Goal: Contribute content

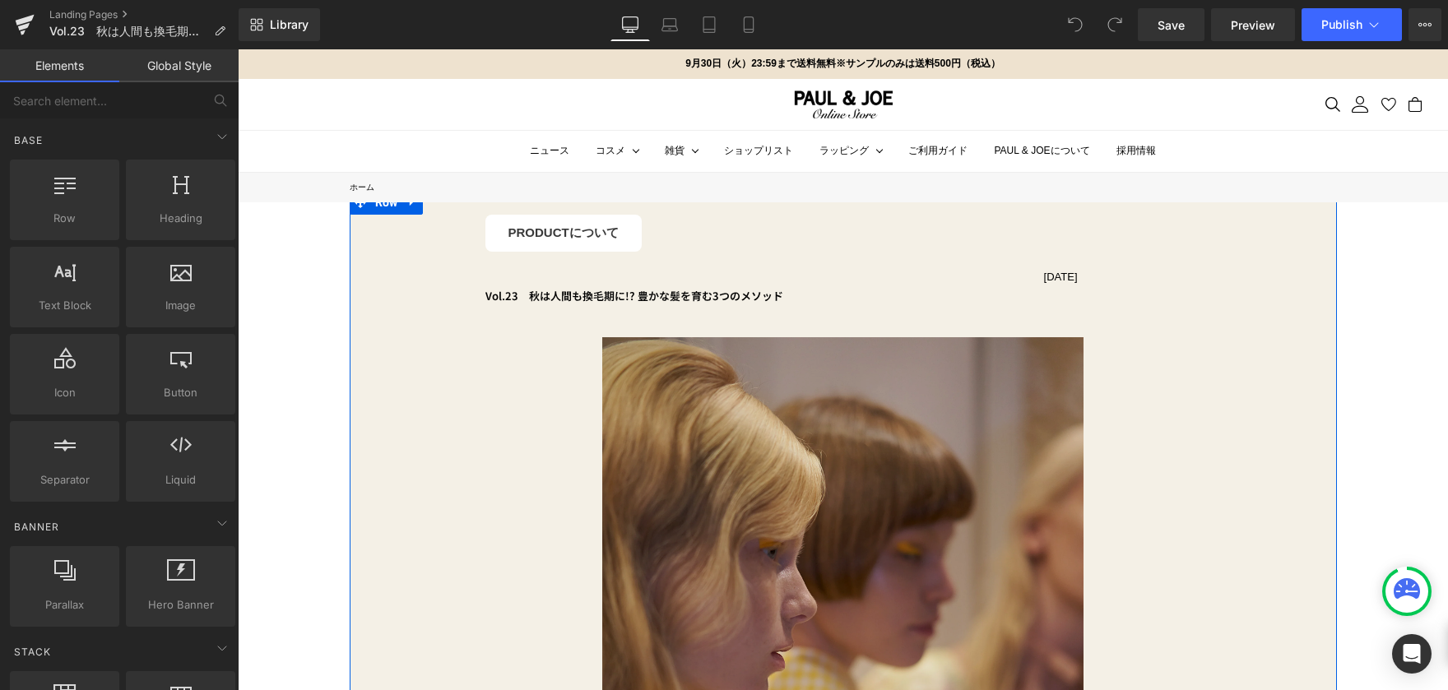
click at [863, 448] on img at bounding box center [842, 517] width 481 height 361
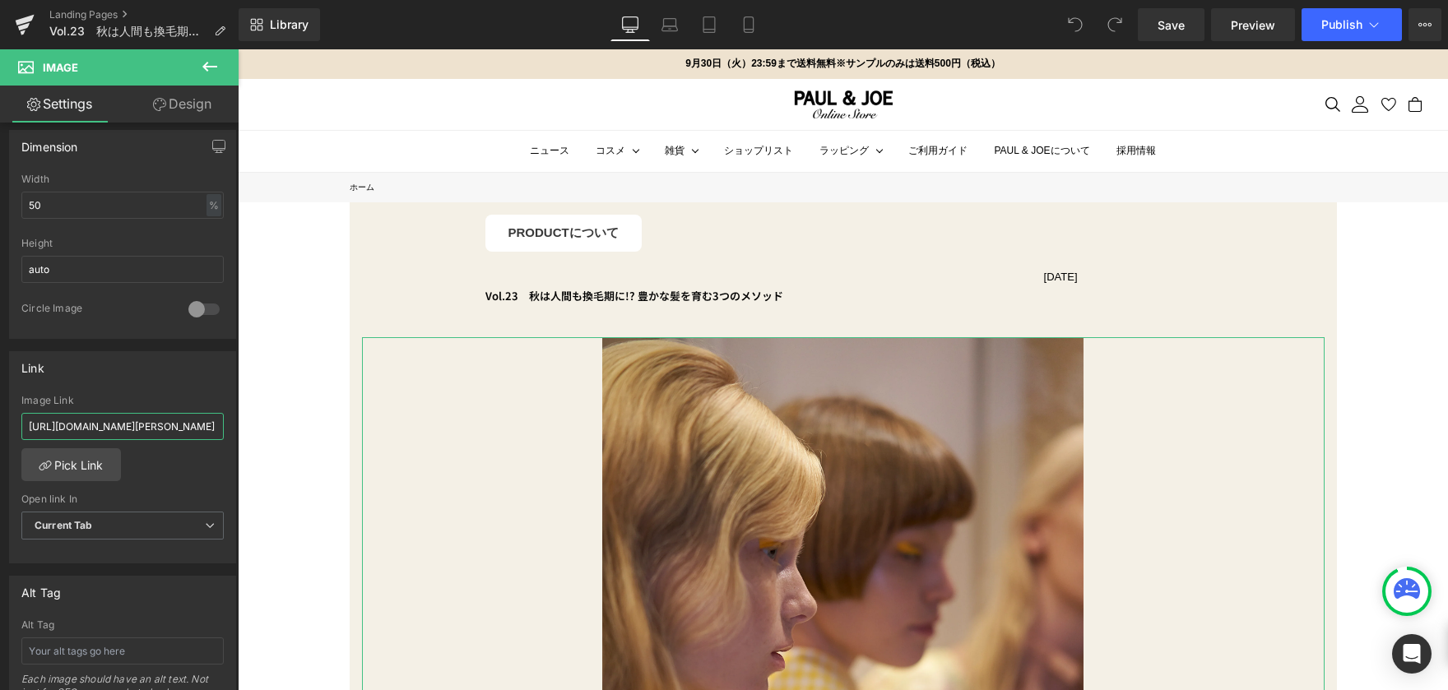
scroll to position [0, 137]
drag, startPoint x: 267, startPoint y: 485, endPoint x: 312, endPoint y: 449, distance: 57.5
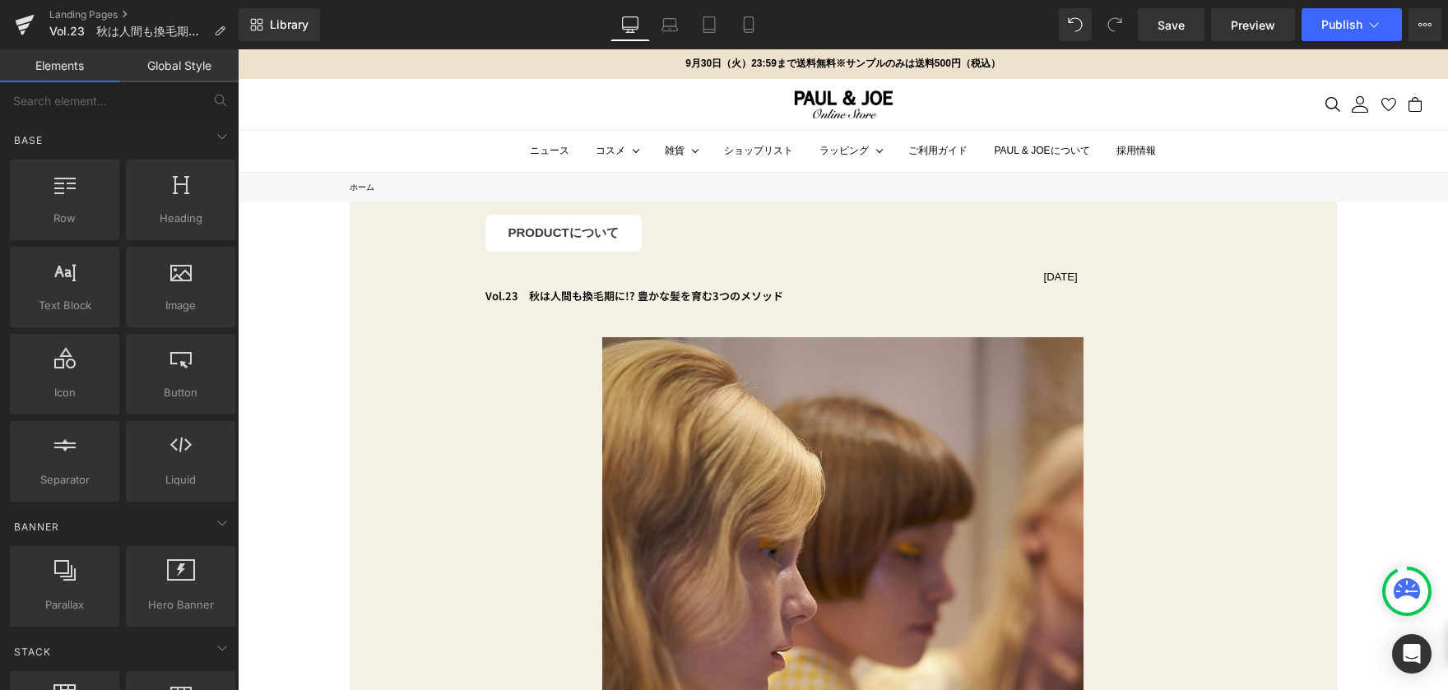
click at [760, 24] on link "Mobile" at bounding box center [749, 24] width 40 height 33
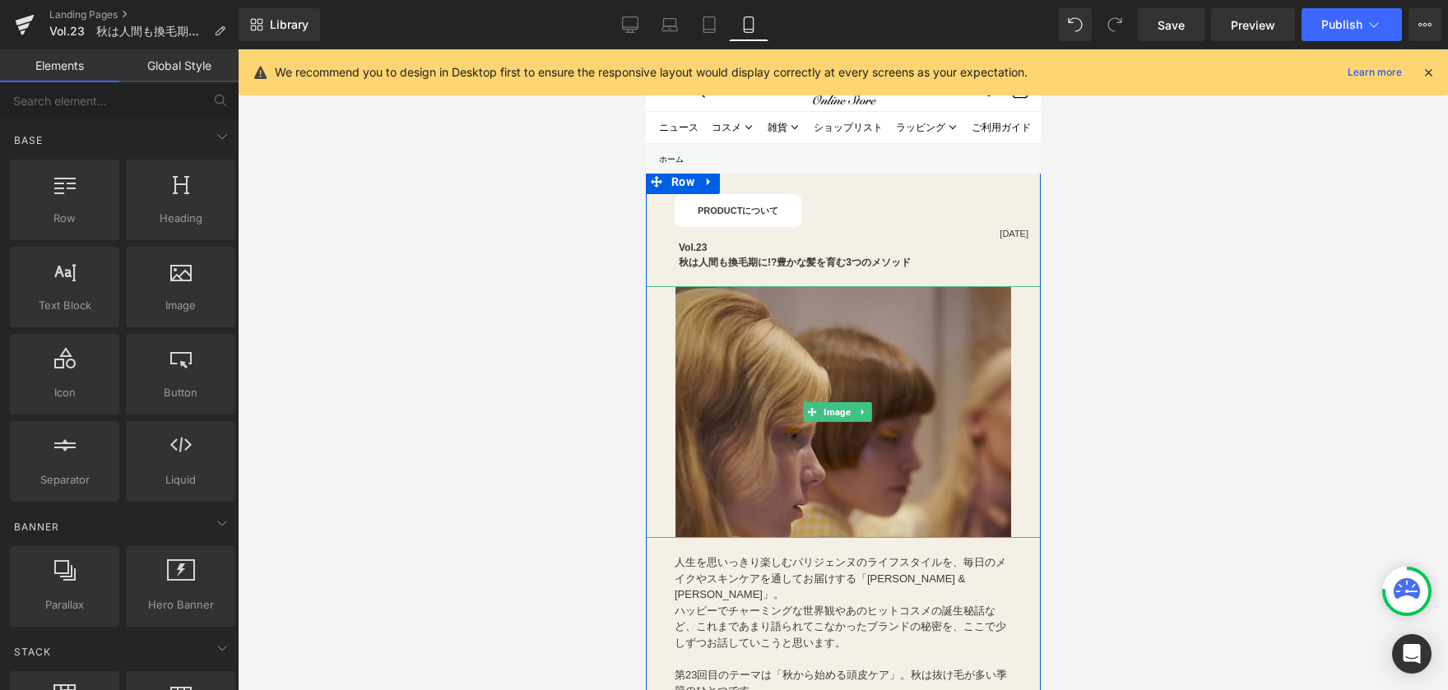
click at [772, 394] on img at bounding box center [843, 412] width 336 height 252
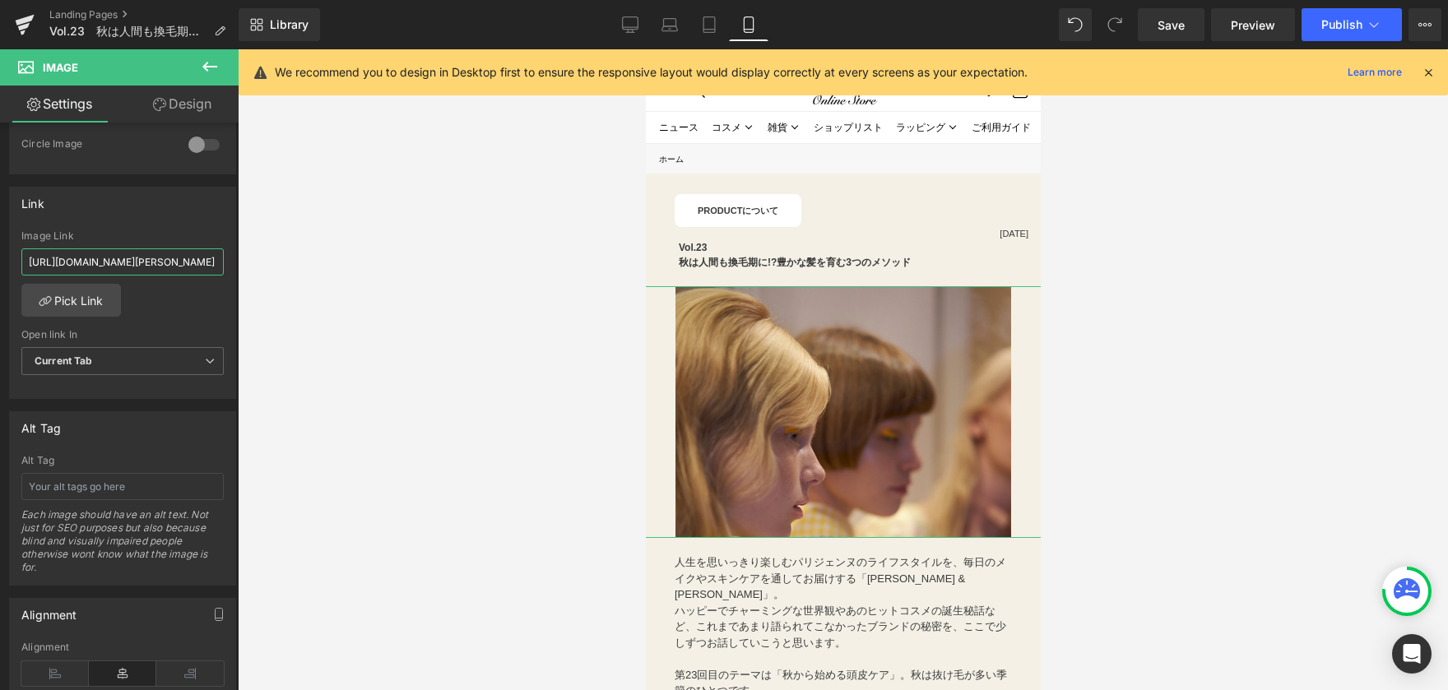
scroll to position [0, 137]
drag, startPoint x: 28, startPoint y: 260, endPoint x: 364, endPoint y: 265, distance: 335.8
click at [364, 265] on div "You are previewing how the will restyle your page. You can not edit Elements in…" at bounding box center [724, 359] width 1448 height 718
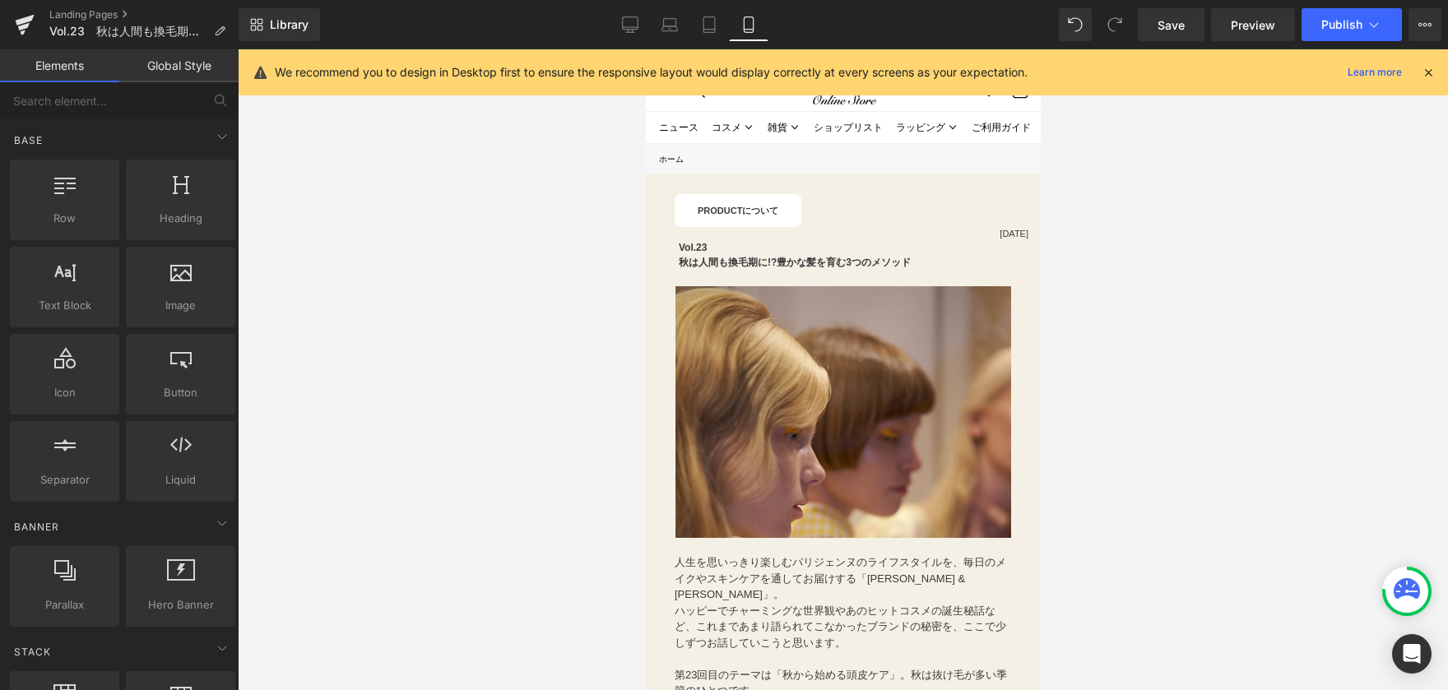
click at [1214, 274] on div at bounding box center [843, 369] width 1211 height 641
click at [1367, 14] on button "Publish" at bounding box center [1352, 24] width 100 height 33
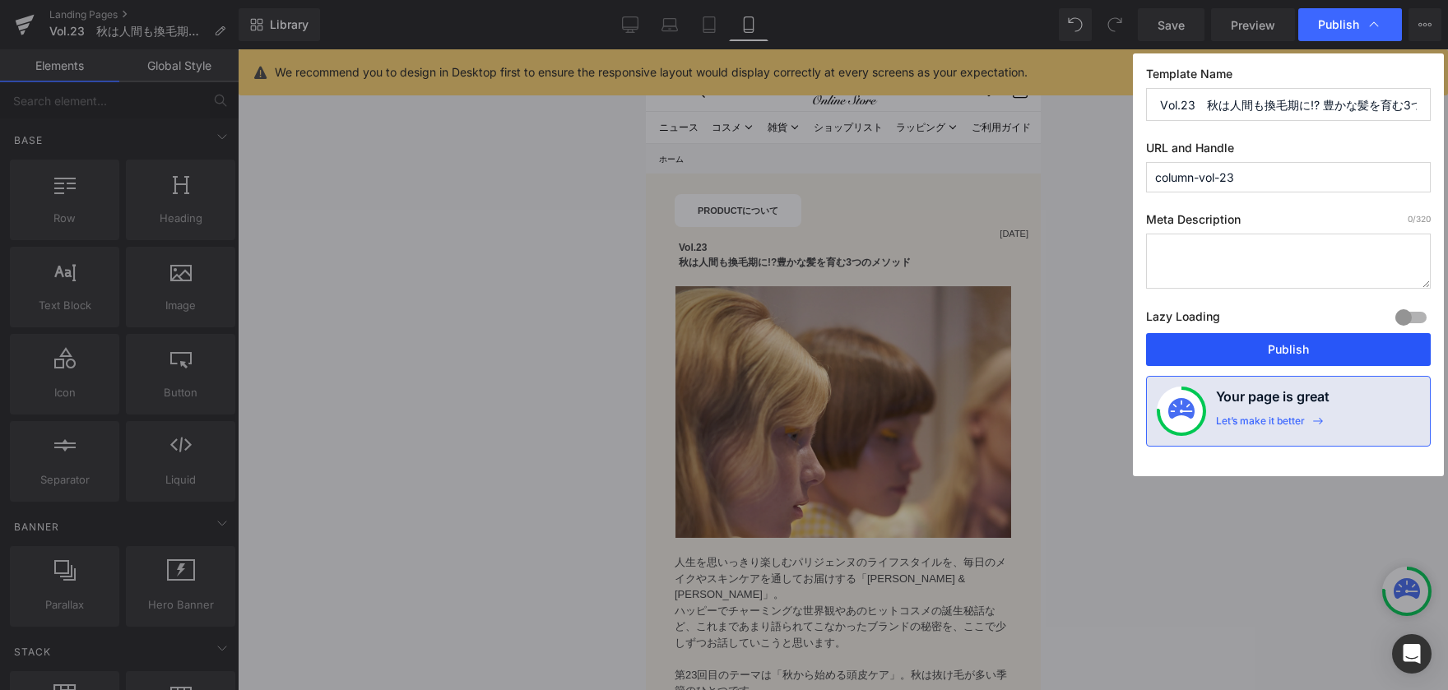
click at [1286, 357] on button "Publish" at bounding box center [1288, 349] width 285 height 33
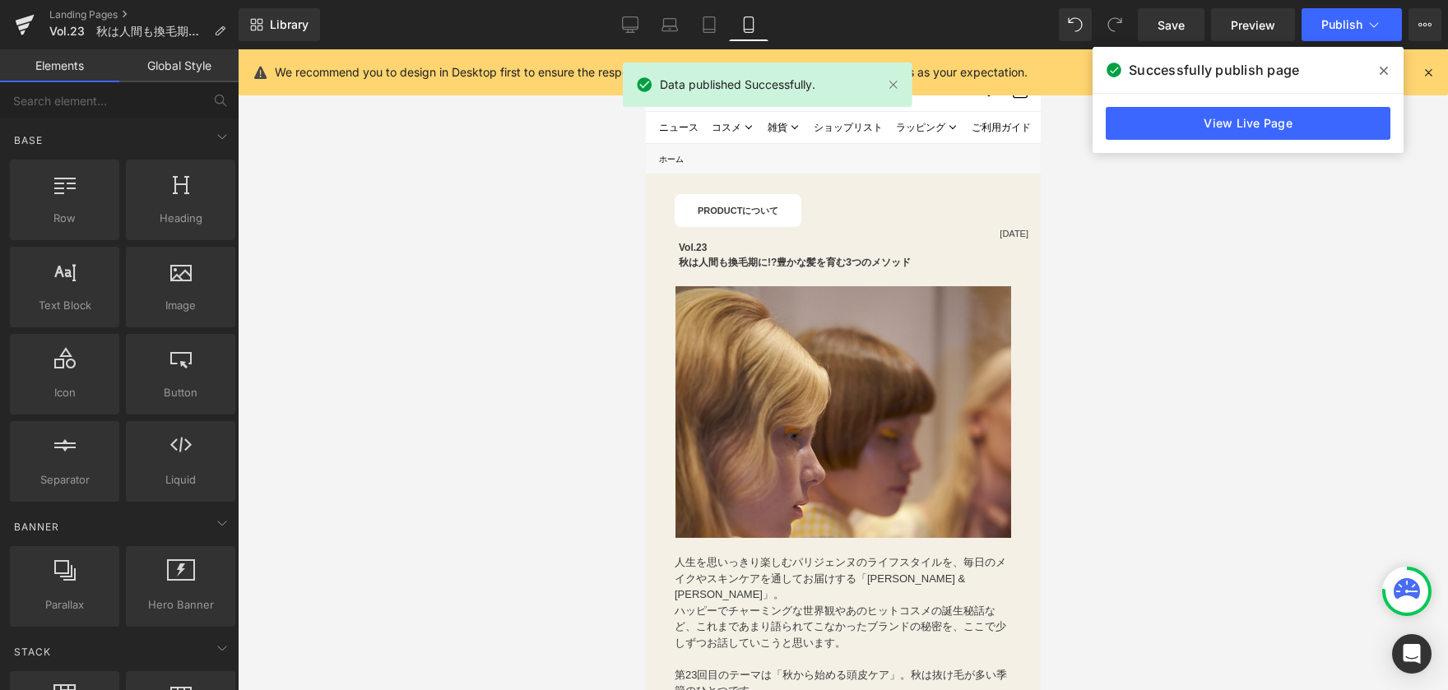
drag, startPoint x: 1386, startPoint y: 65, endPoint x: 1146, endPoint y: 62, distance: 240.3
click at [1386, 66] on icon at bounding box center [1384, 70] width 8 height 13
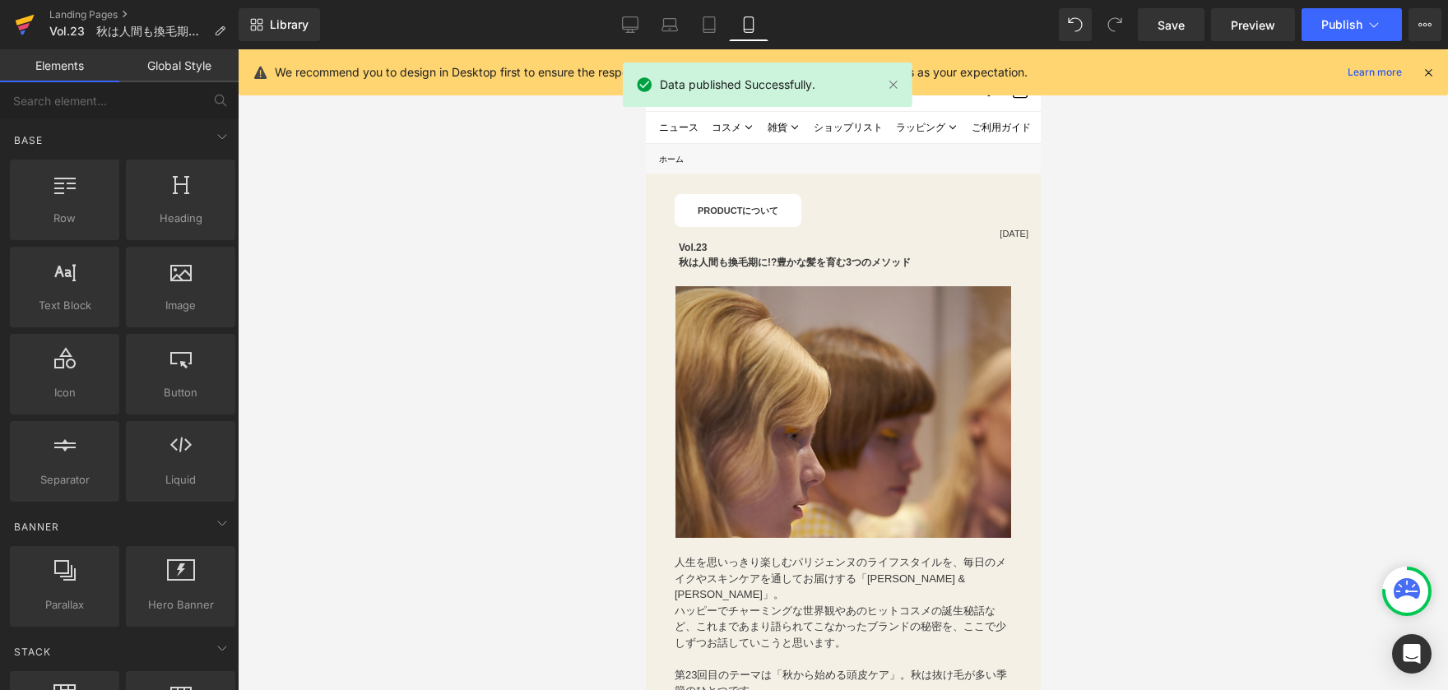
click at [22, 12] on icon at bounding box center [25, 24] width 20 height 41
